Goal: Information Seeking & Learning: Find specific fact

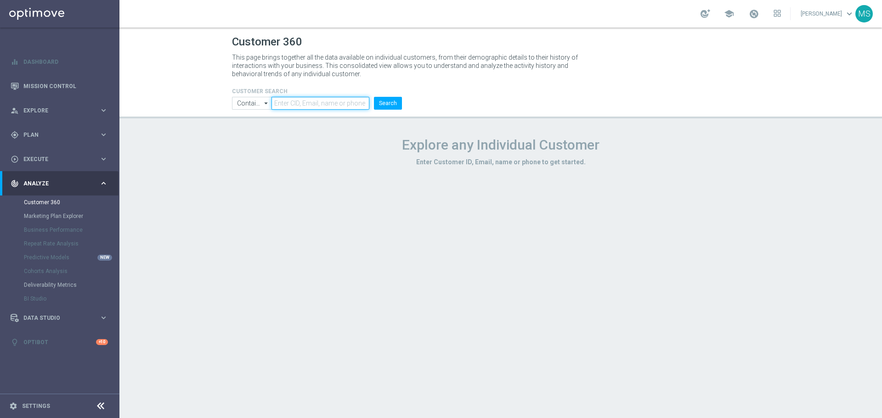
click at [321, 106] on input "text" at bounding box center [320, 103] width 98 height 13
paste input "822633"
type input "822633"
click at [394, 104] on button "Search" at bounding box center [388, 103] width 28 height 13
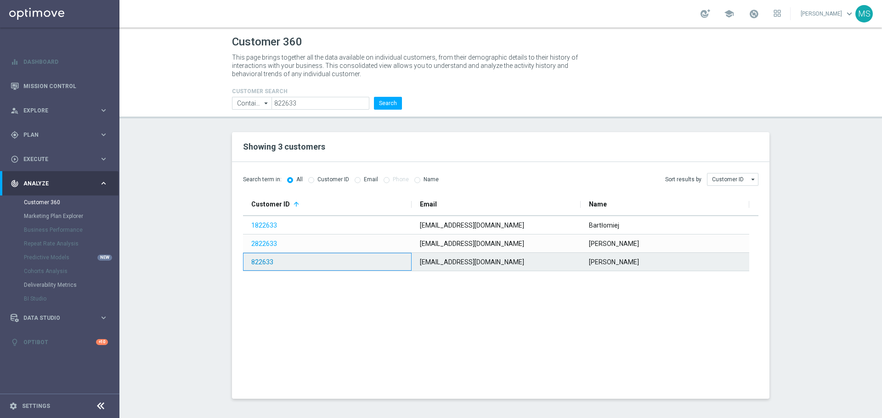
click at [262, 266] on link "822633" at bounding box center [262, 261] width 22 height 7
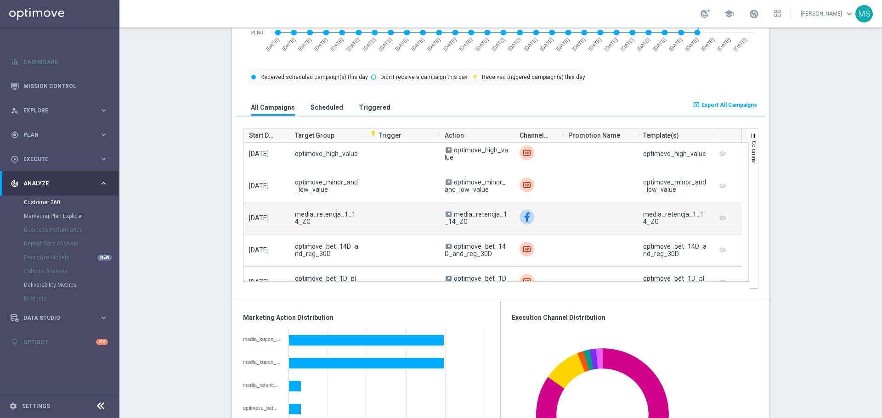
scroll to position [367, 0]
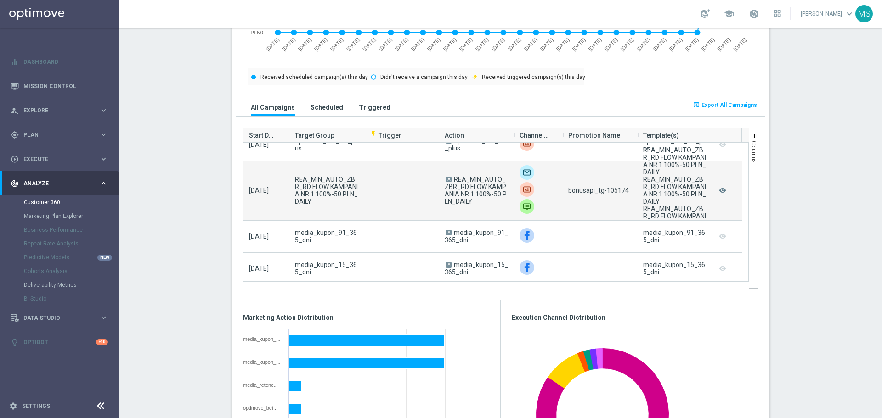
click at [611, 188] on span "bonusapi_tg-105174" at bounding box center [598, 190] width 61 height 7
copy span "105174"
